Goal: Find specific page/section: Find specific page/section

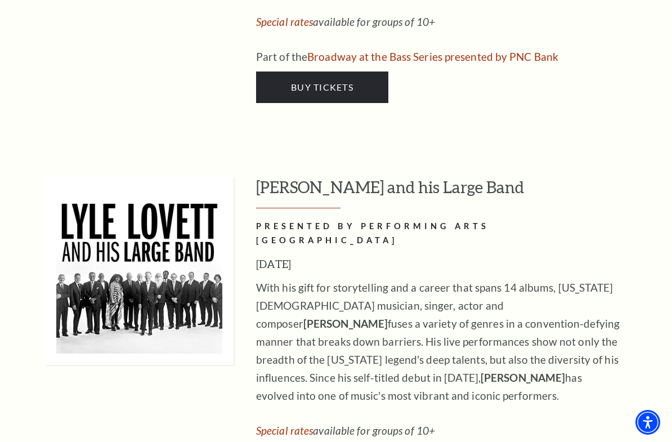
scroll to position [1722, 0]
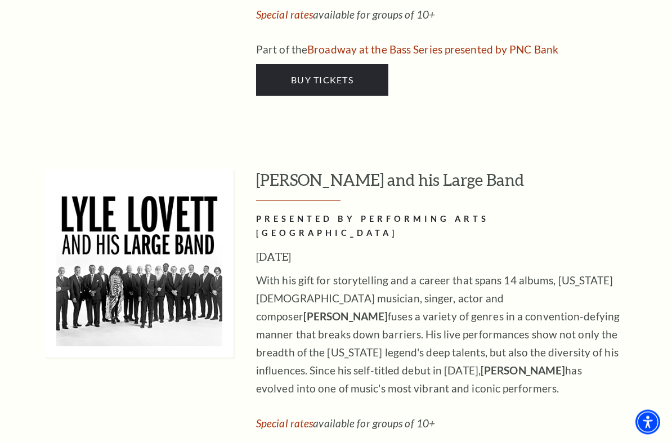
click at [582, 357] on div "With his gift for storytelling and a career that spans 14 albums, [US_STATE][DE…" at bounding box center [439, 370] width 366 height 196
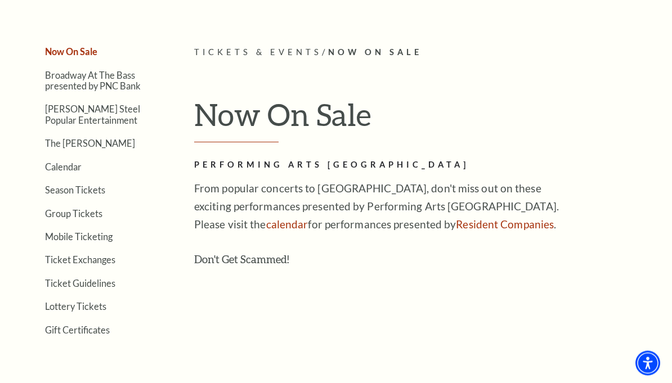
scroll to position [229, 0]
click at [68, 165] on link "Calendar" at bounding box center [63, 166] width 37 height 11
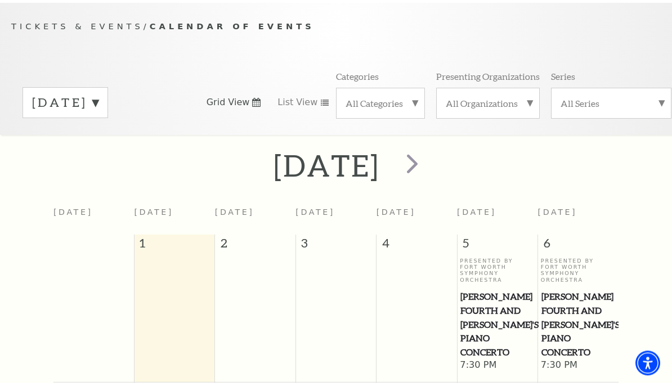
scroll to position [100, 0]
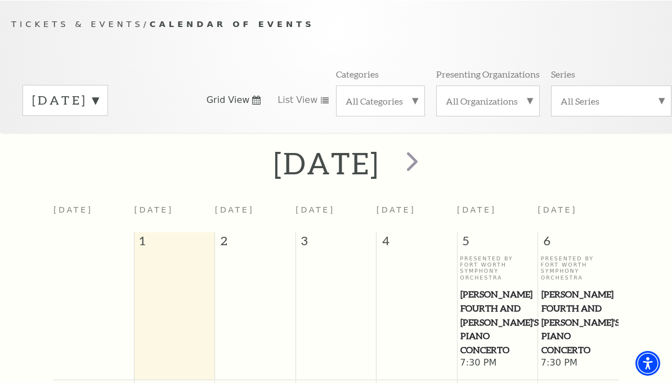
click at [428, 155] on span "next" at bounding box center [412, 161] width 32 height 32
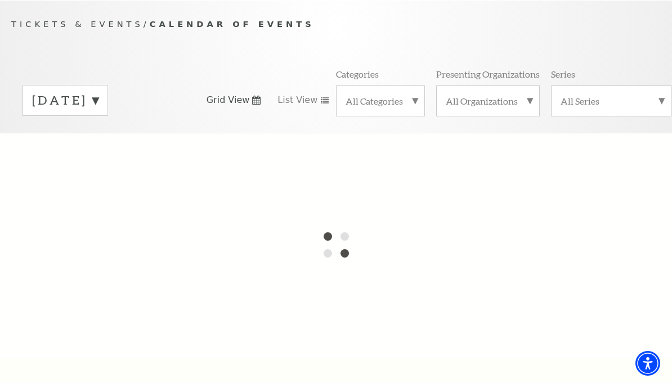
click at [641, 102] on label "All Series" at bounding box center [610, 101] width 101 height 12
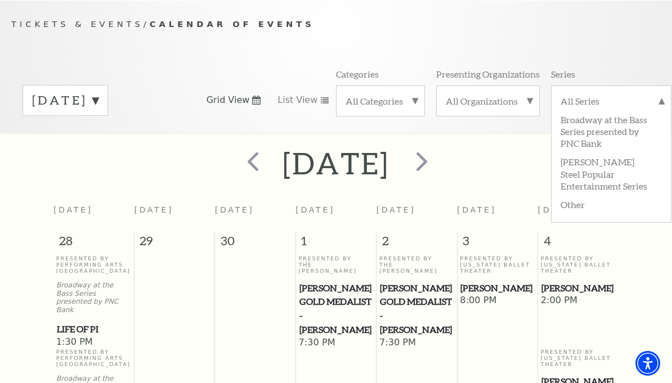
click at [654, 96] on label "All Series" at bounding box center [610, 102] width 101 height 15
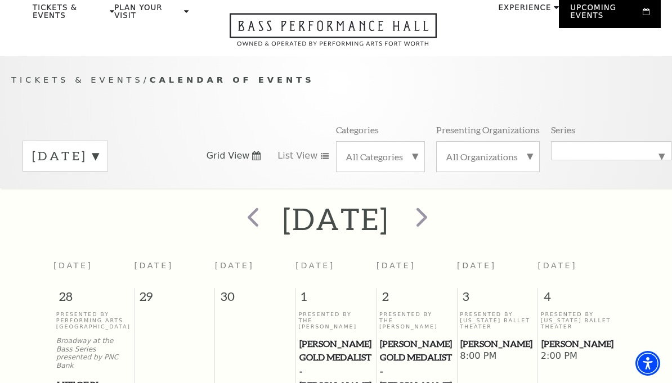
scroll to position [0, 0]
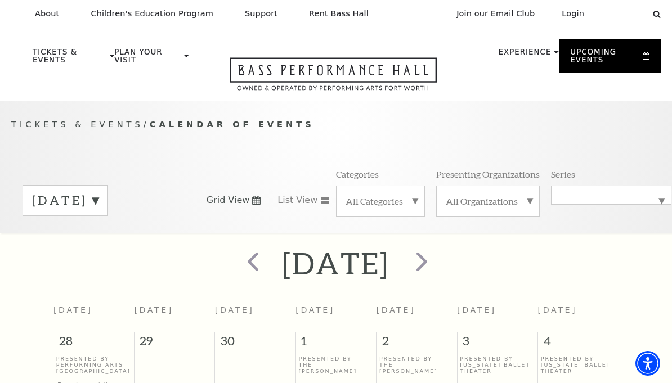
click at [237, 263] on span "prev" at bounding box center [253, 261] width 32 height 32
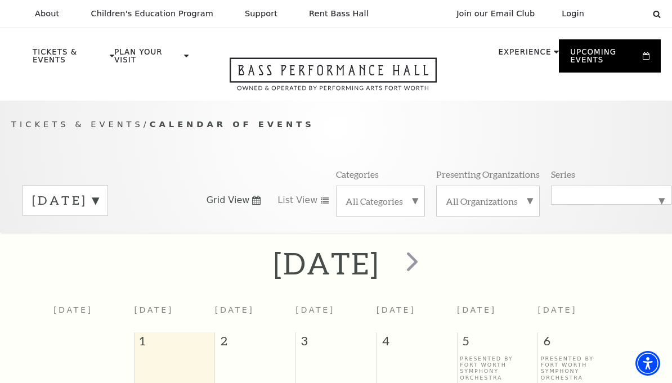
click at [98, 200] on label "September 2025" at bounding box center [65, 200] width 66 height 17
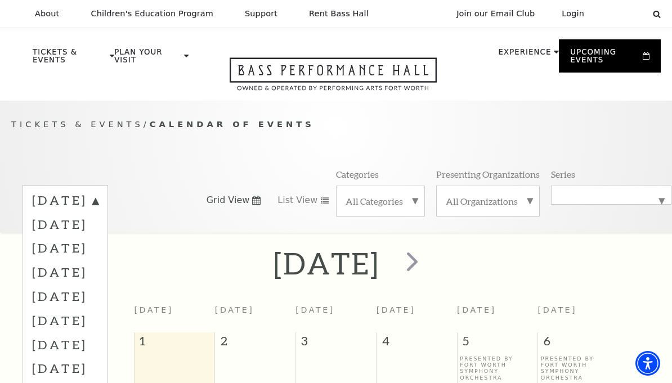
click at [98, 248] on label "November 2025" at bounding box center [65, 248] width 66 height 24
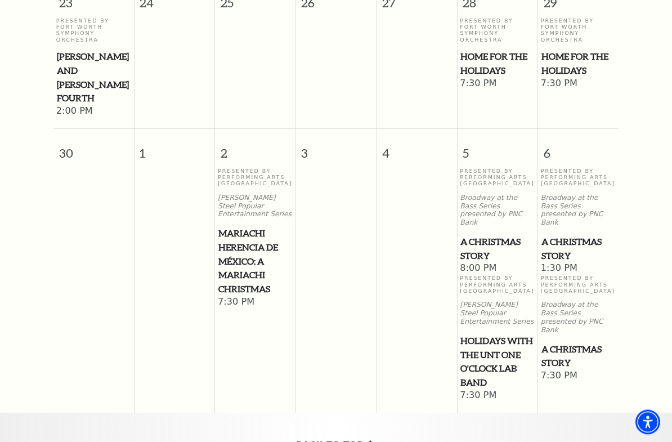
scroll to position [1347, 0]
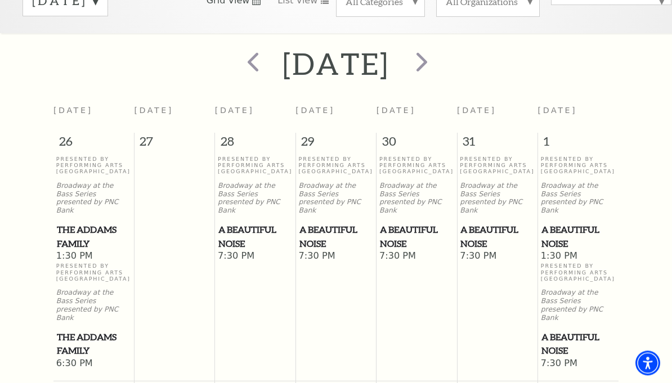
click at [438, 61] on span "next" at bounding box center [422, 62] width 32 height 32
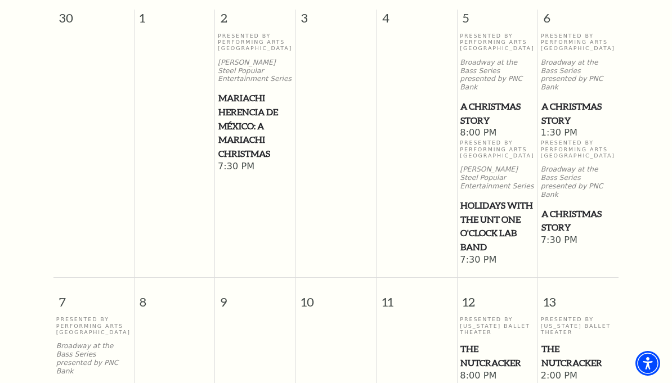
scroll to position [322, 0]
